Goal: Navigation & Orientation: Find specific page/section

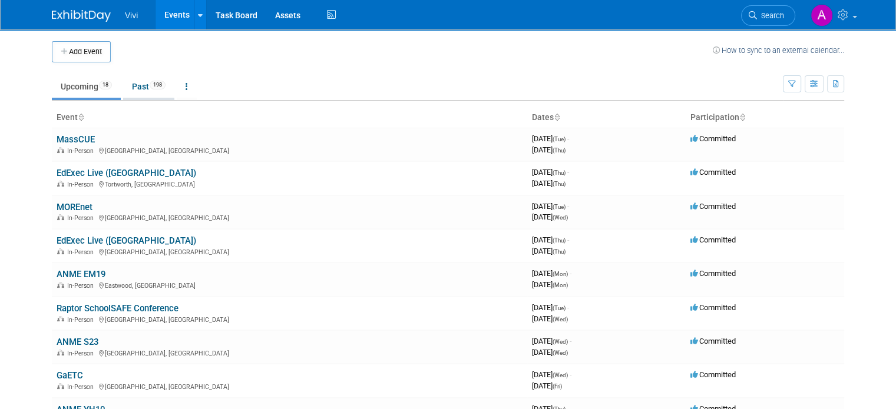
click at [140, 80] on link "Past 198" at bounding box center [148, 86] width 51 height 22
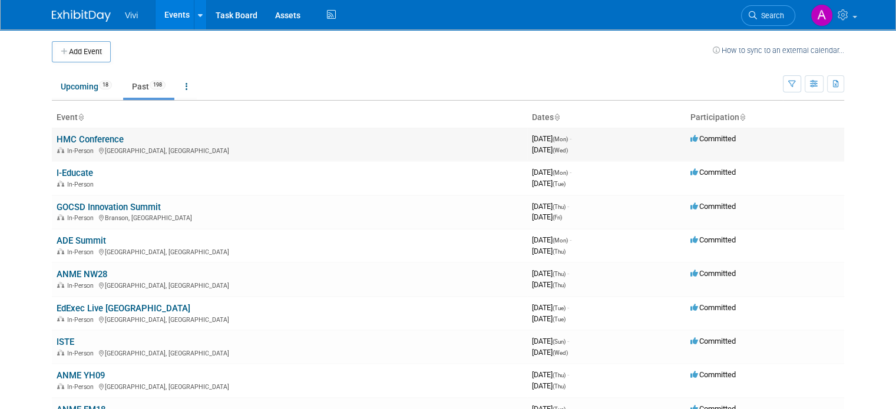
click at [82, 136] on link "HMC Conference" at bounding box center [90, 139] width 67 height 11
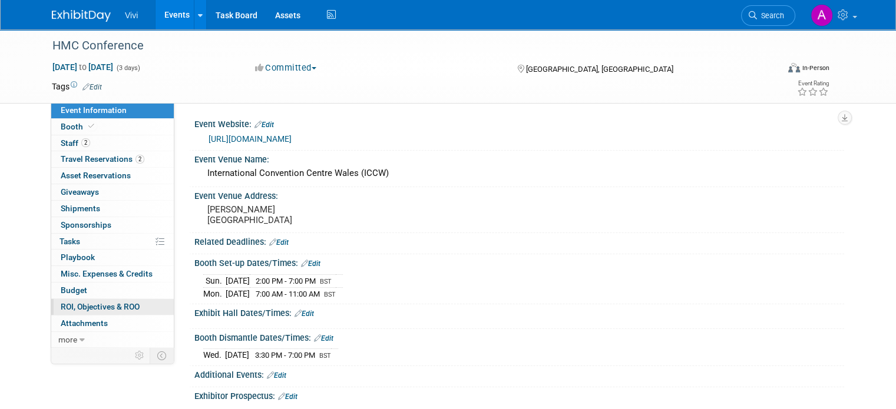
click at [94, 308] on span "ROI, Objectives & ROO 0" at bounding box center [100, 306] width 79 height 9
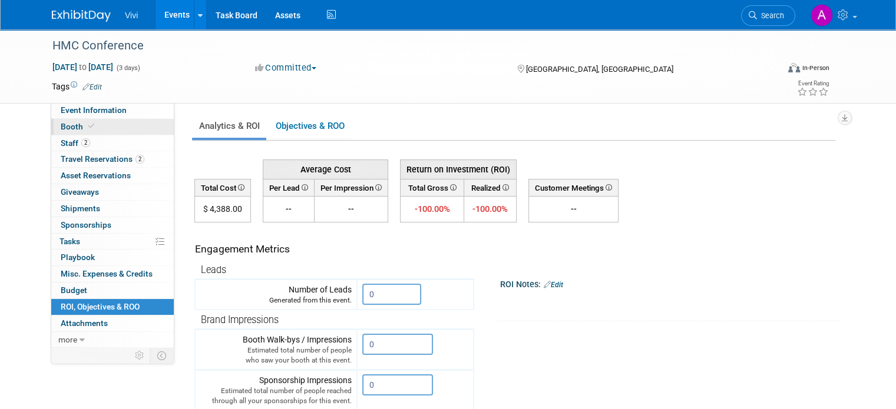
click at [95, 126] on link "Booth" at bounding box center [112, 127] width 123 height 16
